Goal: Go to known website: Access a specific website the user already knows

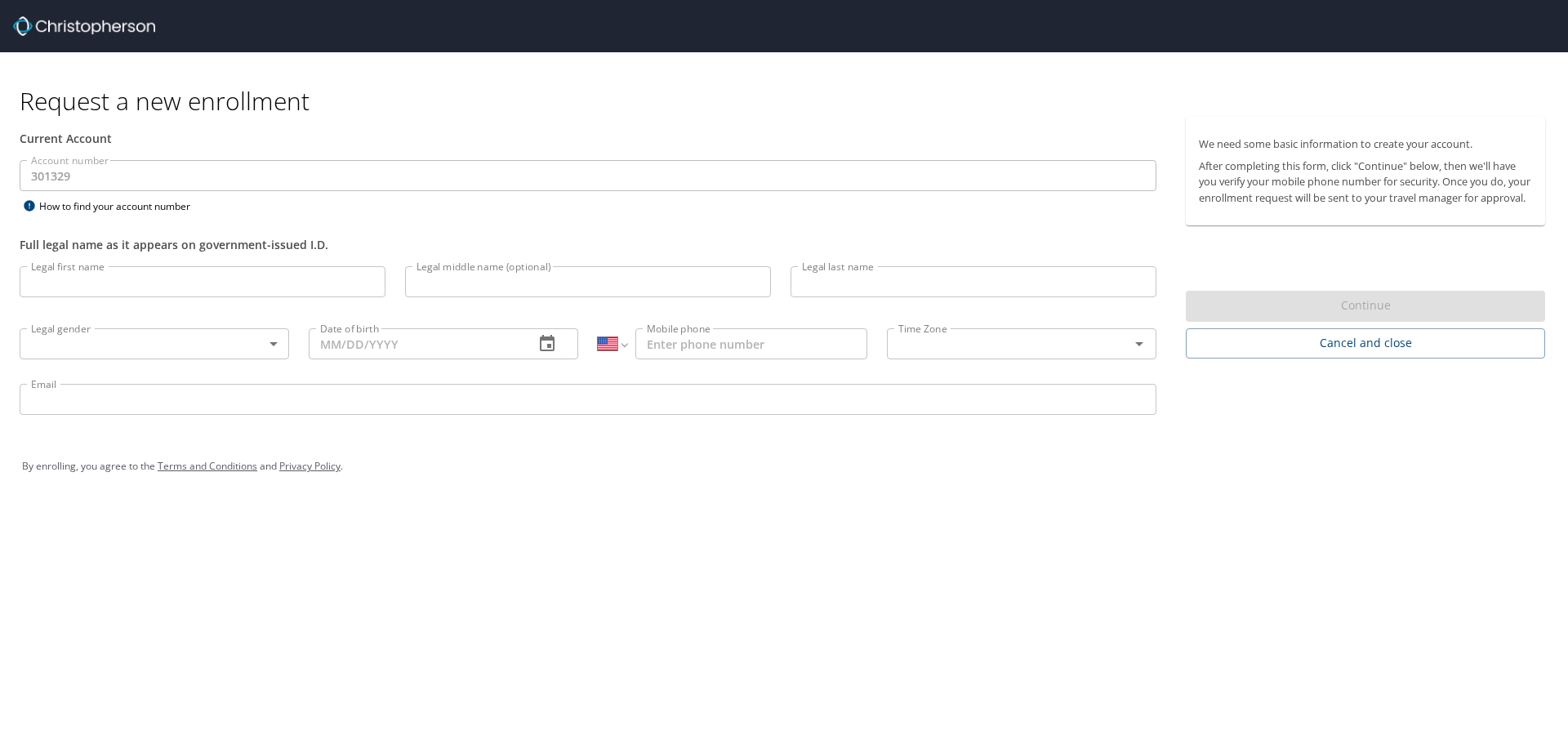
select select "US"
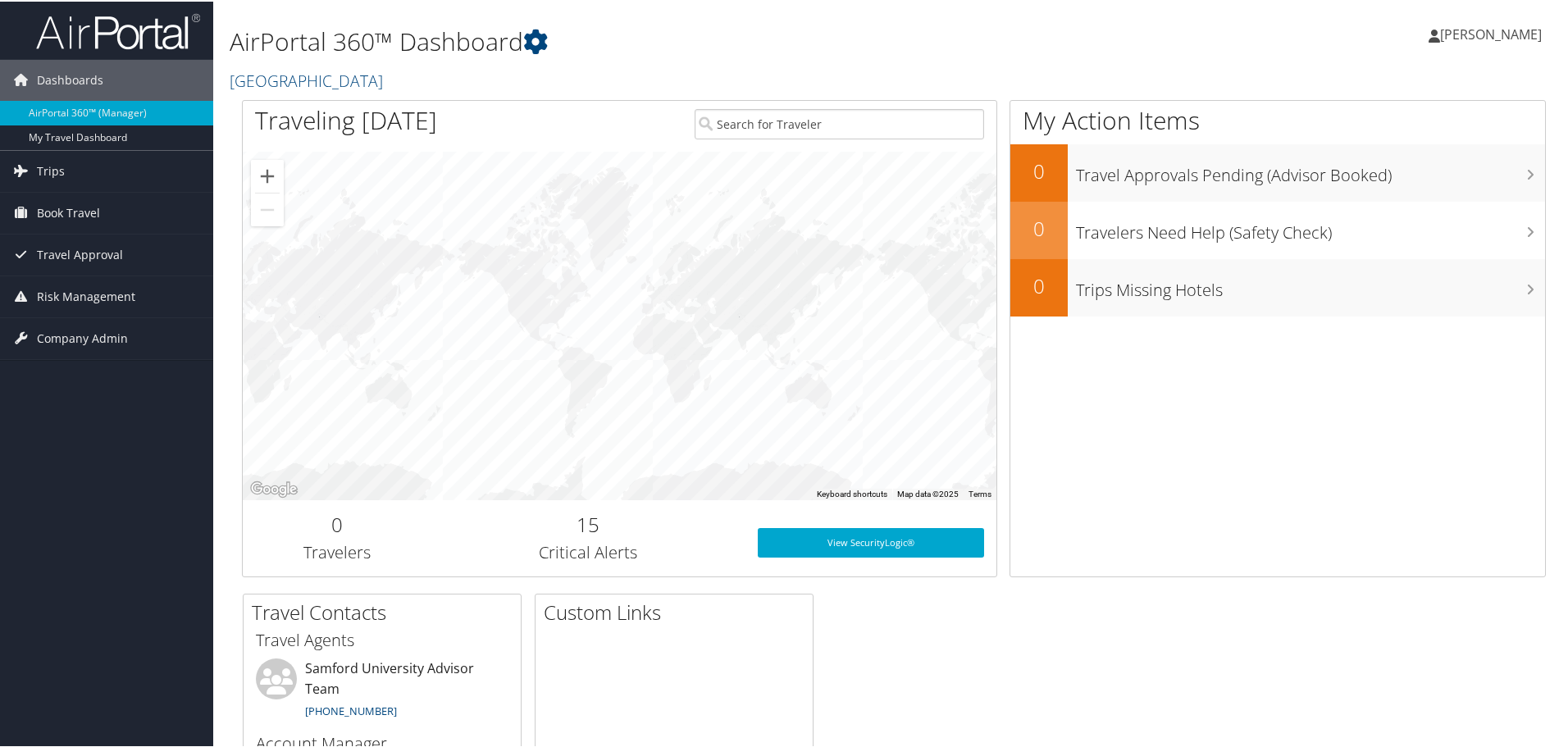
click at [1480, 25] on span "[PERSON_NAME]" at bounding box center [1491, 32] width 102 height 18
click at [1393, 138] on link "View Travel Profile" at bounding box center [1447, 146] width 183 height 28
